Goal: Communication & Community: Share content

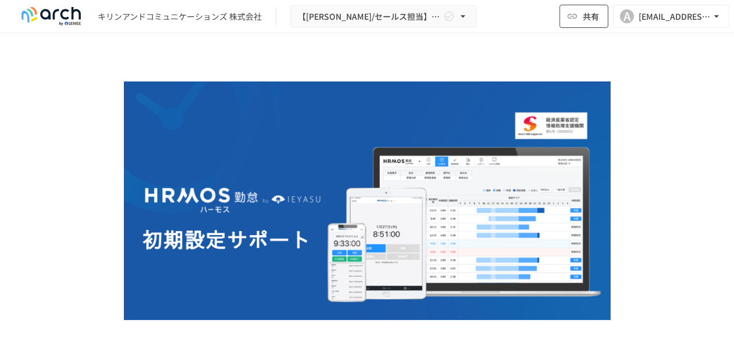
click at [577, 17] on icon "button" at bounding box center [572, 16] width 12 height 12
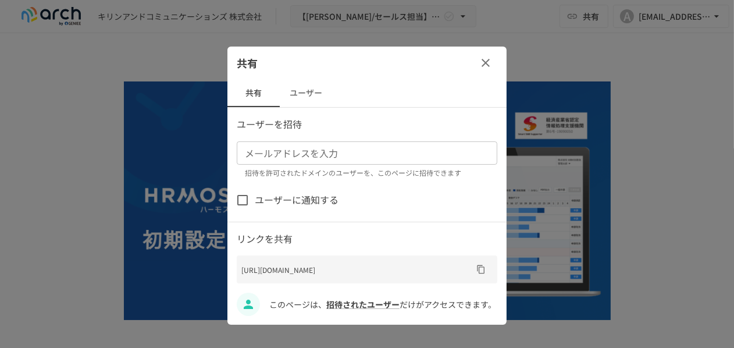
click at [269, 163] on div "メールアドレスを入力" at bounding box center [367, 152] width 260 height 23
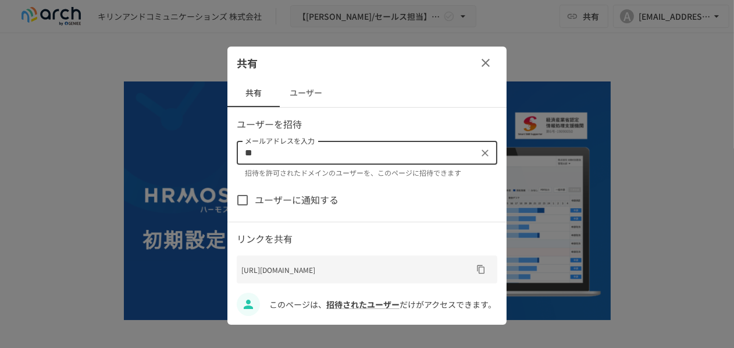
type input "*"
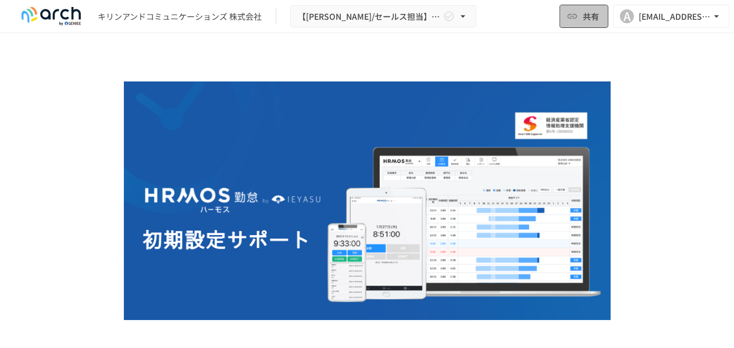
click at [589, 16] on span "共有" at bounding box center [590, 16] width 16 height 13
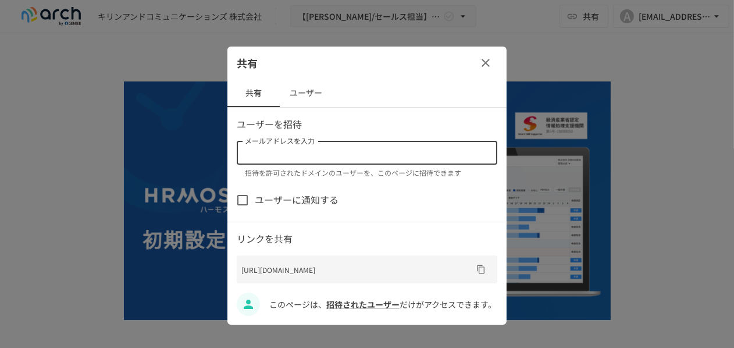
paste input "**********"
type input "**********"
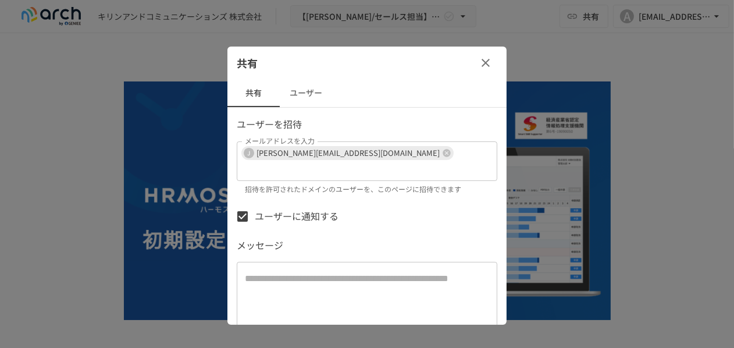
scroll to position [58, 0]
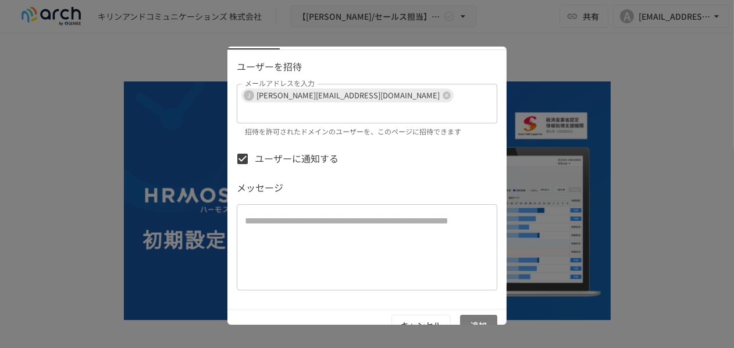
click at [475, 314] on button "追加" at bounding box center [478, 325] width 37 height 22
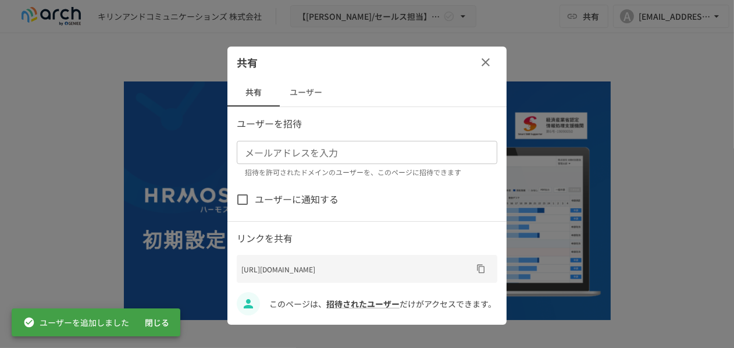
scroll to position [6, 0]
click at [156, 323] on button "閉じる" at bounding box center [156, 323] width 37 height 22
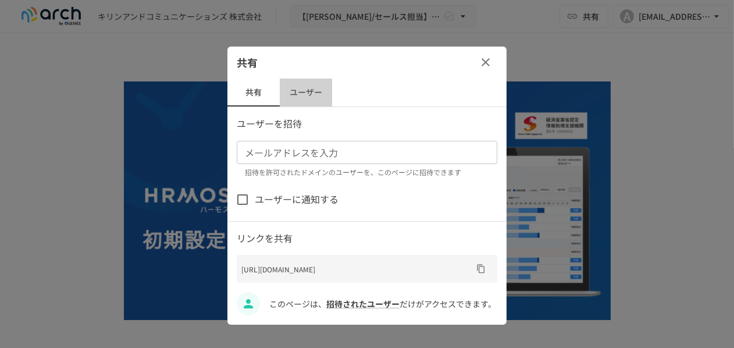
click at [310, 86] on button "ユーザー" at bounding box center [306, 92] width 52 height 28
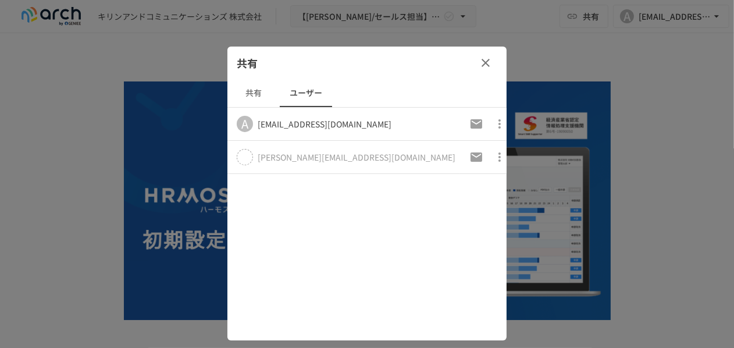
click at [248, 156] on icon at bounding box center [245, 157] width 12 height 12
click at [498, 126] on icon "button" at bounding box center [499, 123] width 2 height 9
click at [487, 63] on div at bounding box center [367, 174] width 734 height 348
click at [482, 59] on icon "button" at bounding box center [485, 63] width 14 height 14
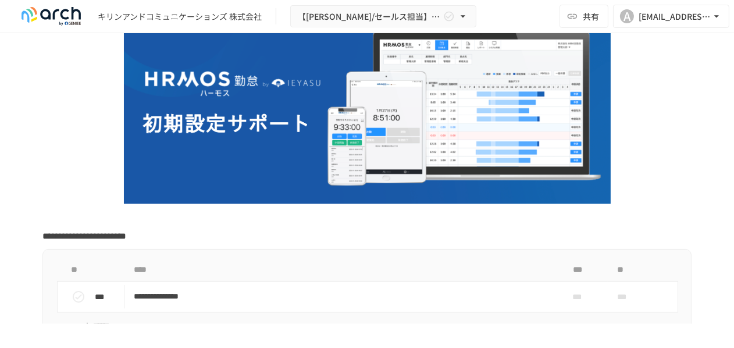
scroll to position [233, 0]
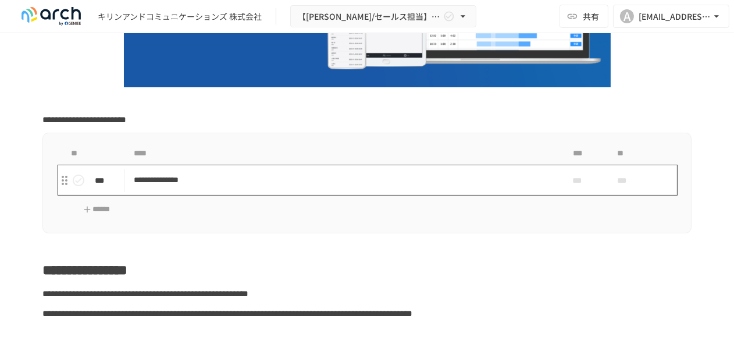
click at [180, 180] on p "**********" at bounding box center [343, 180] width 418 height 15
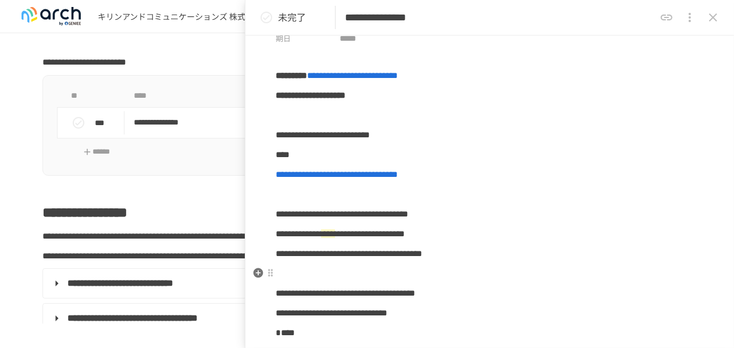
scroll to position [116, 0]
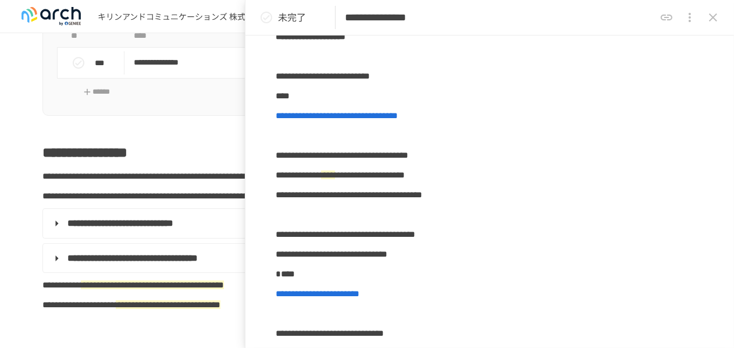
scroll to position [407, 0]
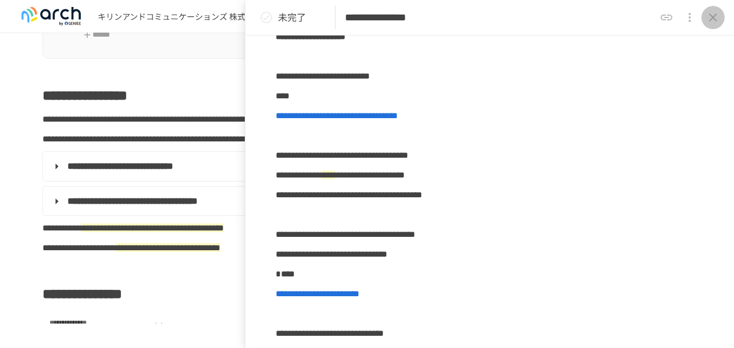
click at [716, 16] on icon "close drawer" at bounding box center [713, 17] width 14 height 14
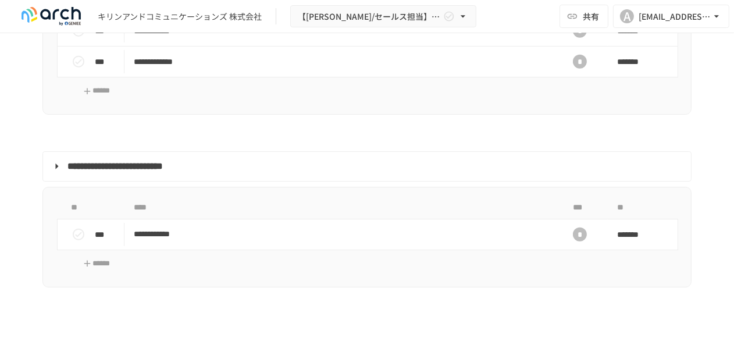
scroll to position [1337, 0]
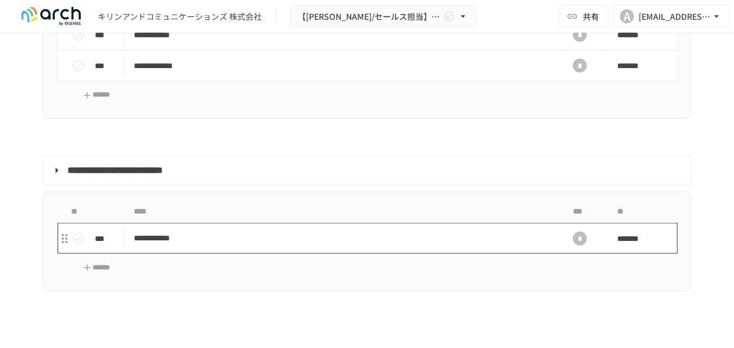
click at [178, 245] on p "**********" at bounding box center [343, 238] width 418 height 15
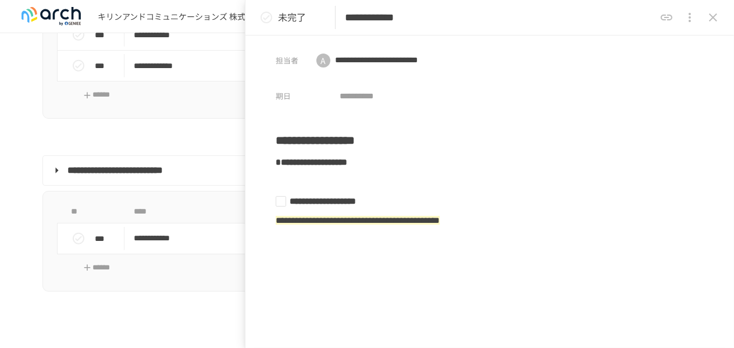
click at [709, 16] on icon "close drawer" at bounding box center [713, 17] width 14 height 14
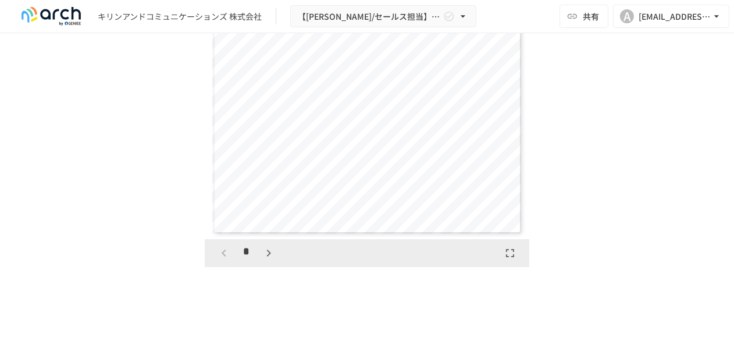
scroll to position [1860, 0]
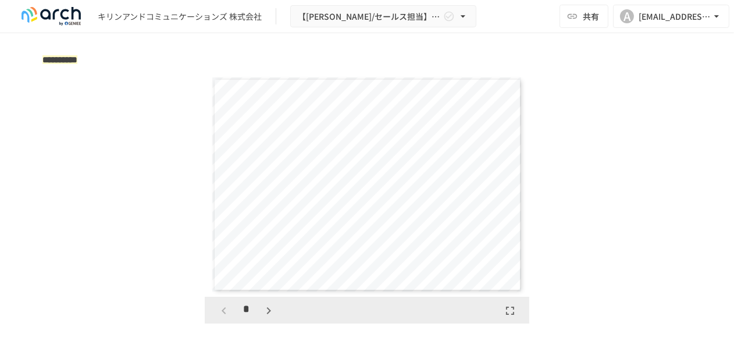
click at [374, 191] on span "*******" at bounding box center [365, 183] width 134 height 22
click at [266, 314] on icon "button" at bounding box center [268, 310] width 4 height 7
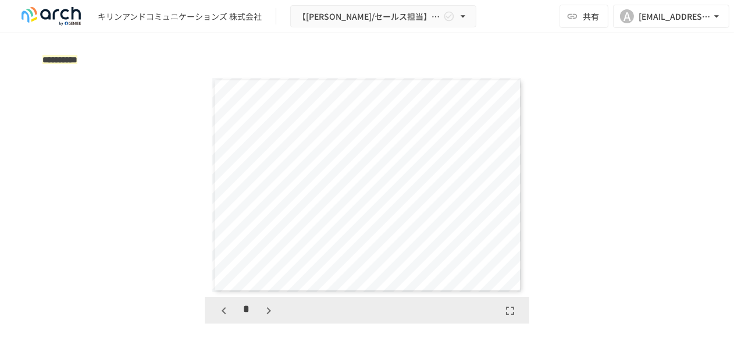
scroll to position [895, 0]
click at [221, 317] on icon "button" at bounding box center [224, 310] width 14 height 14
click at [262, 313] on icon "button" at bounding box center [269, 310] width 14 height 14
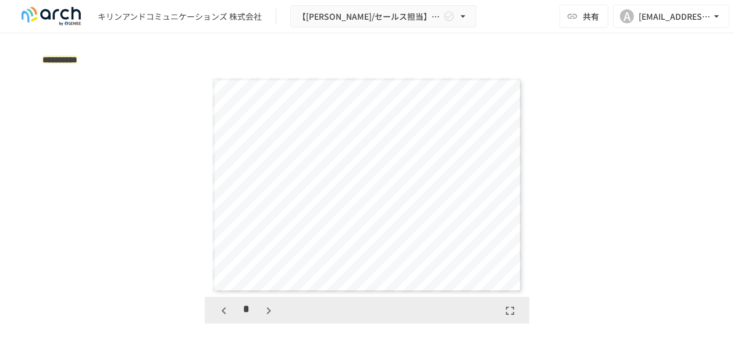
scroll to position [671, 0]
click at [262, 313] on icon "button" at bounding box center [269, 310] width 14 height 14
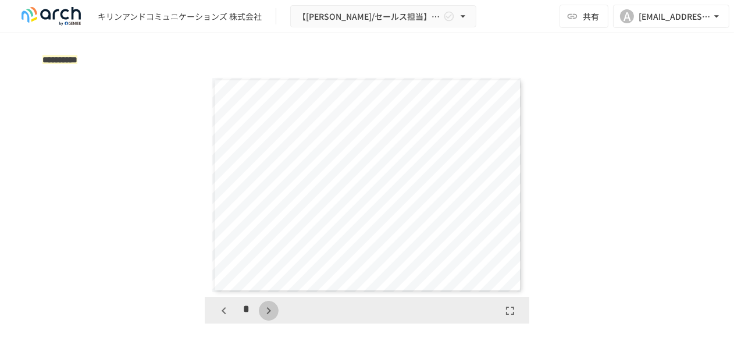
click at [262, 313] on icon "button" at bounding box center [269, 310] width 14 height 14
click at [217, 316] on icon "button" at bounding box center [224, 310] width 14 height 14
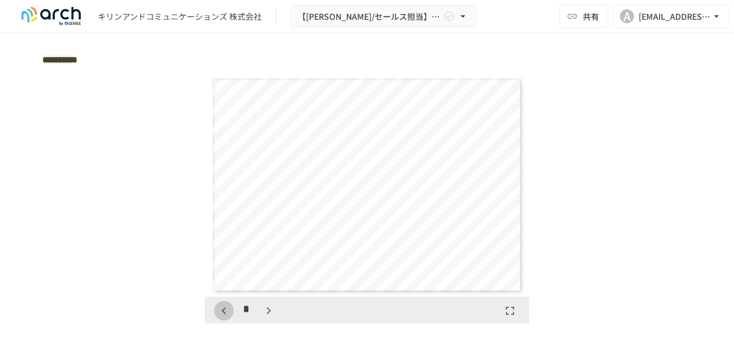
scroll to position [895, 0]
click at [266, 313] on icon "button" at bounding box center [269, 310] width 14 height 14
click at [217, 315] on icon "button" at bounding box center [224, 310] width 14 height 14
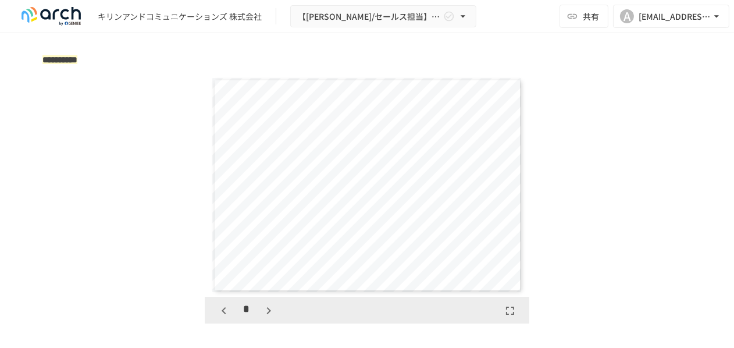
click at [262, 313] on icon "button" at bounding box center [269, 310] width 14 height 14
click at [263, 316] on icon "button" at bounding box center [269, 310] width 14 height 14
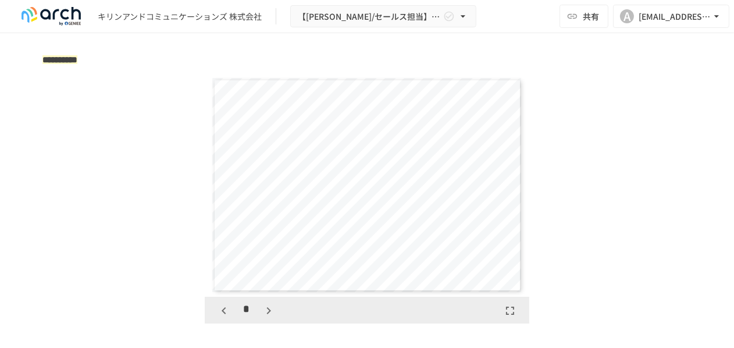
scroll to position [1566, 0]
click at [263, 316] on icon "button" at bounding box center [269, 310] width 14 height 14
click at [220, 313] on icon "button" at bounding box center [224, 310] width 14 height 14
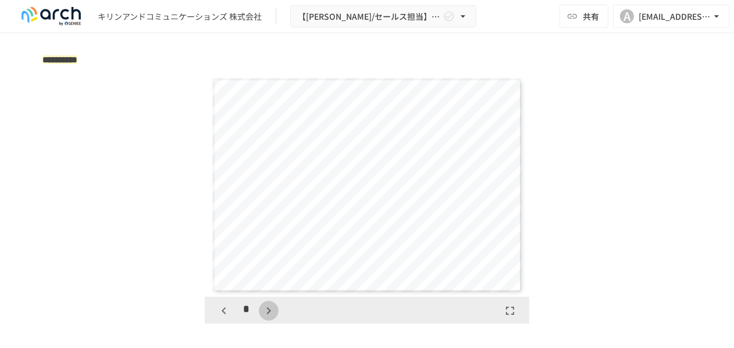
click at [270, 309] on icon "button" at bounding box center [269, 310] width 14 height 14
click at [217, 314] on icon "button" at bounding box center [224, 310] width 14 height 14
click at [262, 312] on icon "button" at bounding box center [269, 310] width 14 height 14
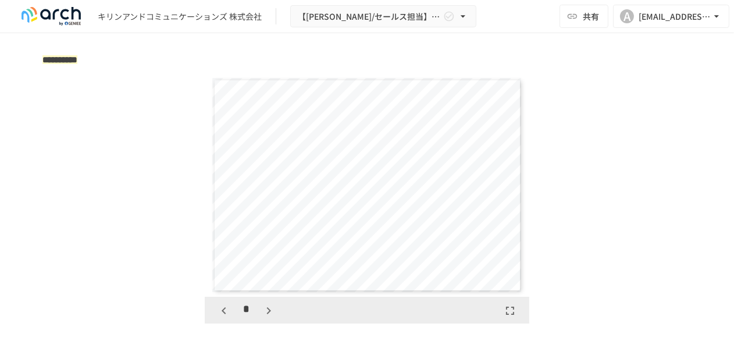
scroll to position [1790, 0]
click at [264, 313] on icon "button" at bounding box center [269, 310] width 14 height 14
click at [273, 313] on icon "button" at bounding box center [274, 310] width 14 height 14
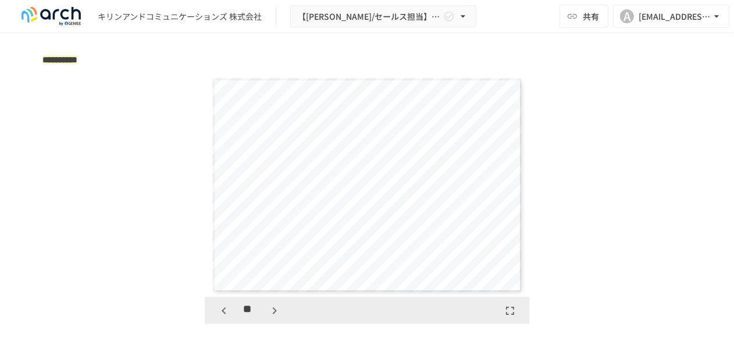
click at [273, 313] on icon "button" at bounding box center [274, 310] width 14 height 14
click at [223, 314] on icon "button" at bounding box center [224, 310] width 14 height 14
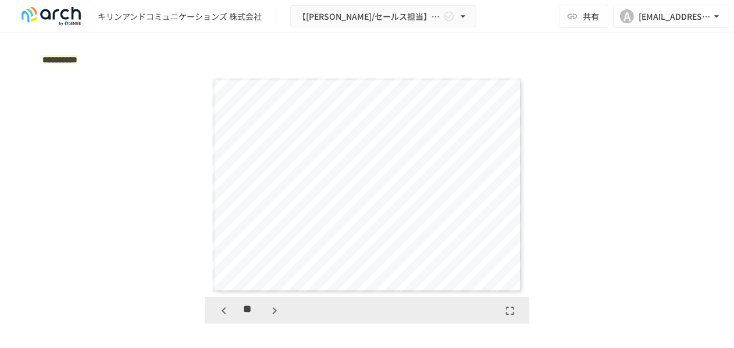
click at [267, 314] on icon "button" at bounding box center [274, 310] width 14 height 14
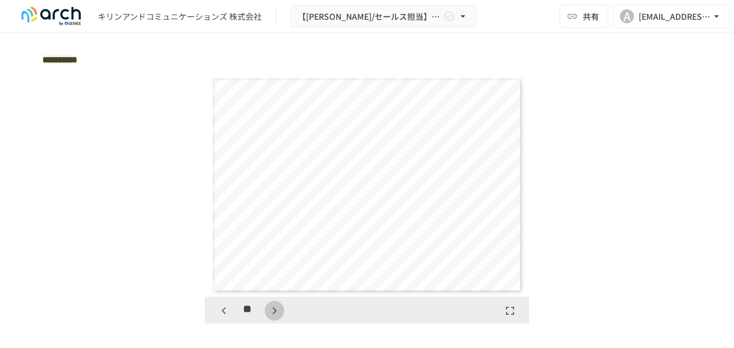
scroll to position [2909, 0]
click at [267, 314] on icon "button" at bounding box center [274, 310] width 14 height 14
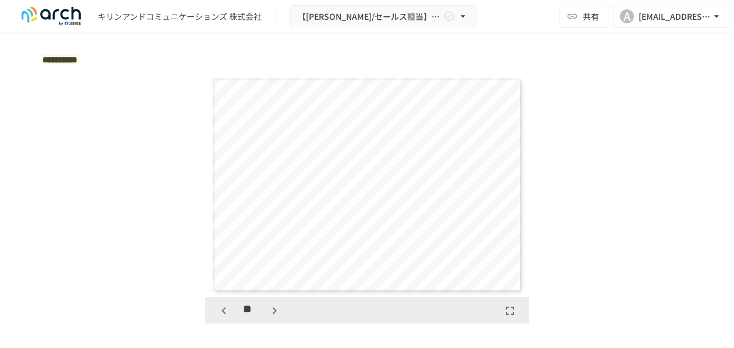
click at [267, 314] on icon "button" at bounding box center [274, 310] width 14 height 14
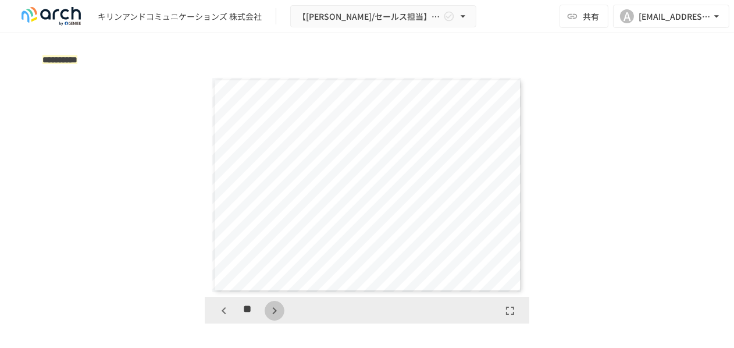
click at [267, 314] on icon "button" at bounding box center [274, 310] width 14 height 14
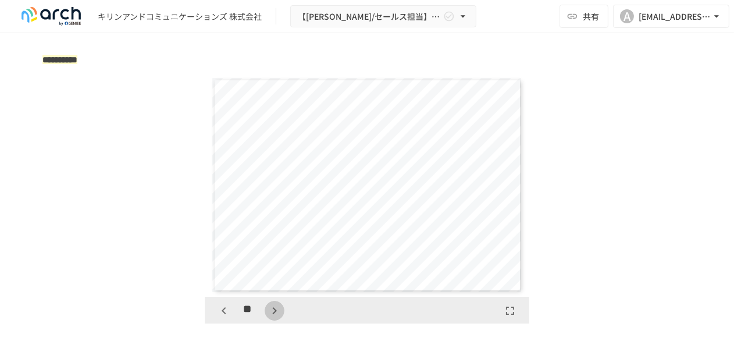
click at [267, 314] on icon "button" at bounding box center [274, 310] width 14 height 14
click at [266, 314] on div "**" at bounding box center [249, 311] width 70 height 20
